Goal: Task Accomplishment & Management: Manage account settings

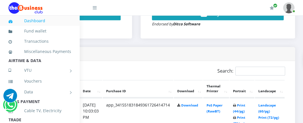
scroll to position [255, 111]
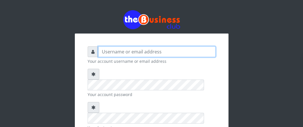
type input "Boboyen"
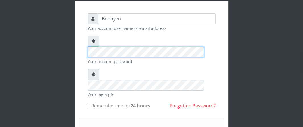
scroll to position [68, 0]
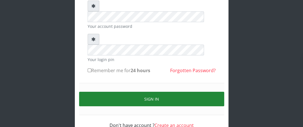
click at [132, 92] on button "Sign in" at bounding box center [151, 99] width 145 height 15
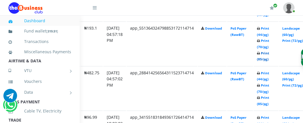
scroll to position [341, 87]
